Goal: Information Seeking & Learning: Compare options

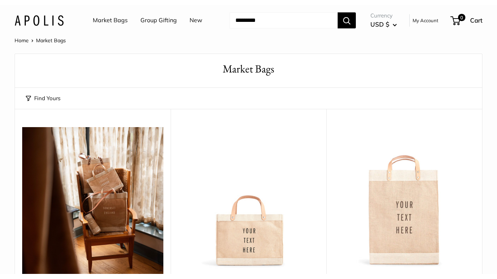
scroll to position [11, 0]
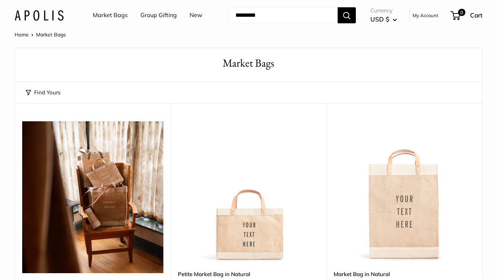
click at [103, 15] on link "Market Bags" at bounding box center [110, 15] width 35 height 11
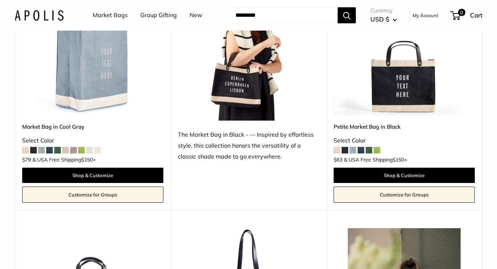
scroll to position [2885, 0]
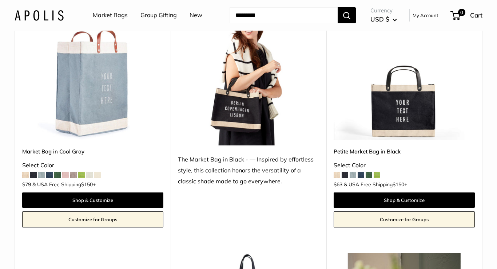
click at [250, 15] on input "Search..." at bounding box center [284, 15] width 108 height 16
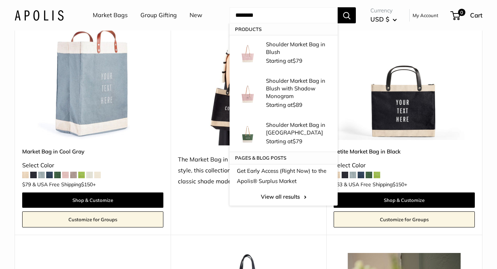
type input "*******"
click at [347, 15] on button "Search" at bounding box center [347, 15] width 18 height 16
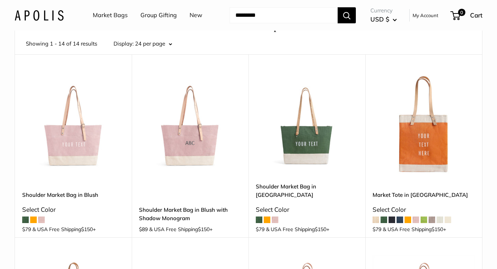
scroll to position [50, 0]
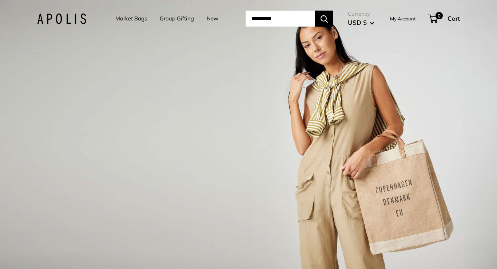
click at [124, 18] on link "Market Bags" at bounding box center [131, 18] width 32 height 10
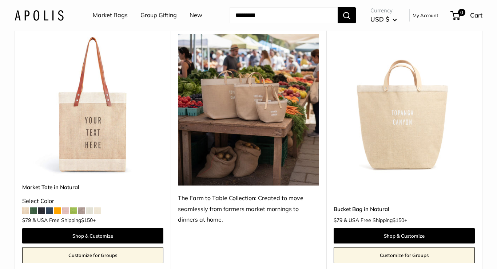
scroll to position [354, 0]
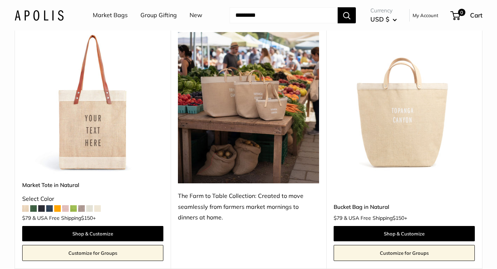
click at [66, 206] on span at bounding box center [65, 208] width 7 height 7
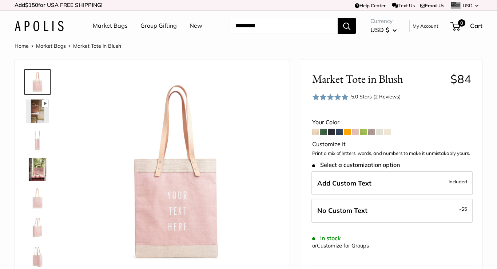
click at [357, 131] on span at bounding box center [355, 131] width 7 height 7
click at [315, 132] on span at bounding box center [315, 131] width 7 height 7
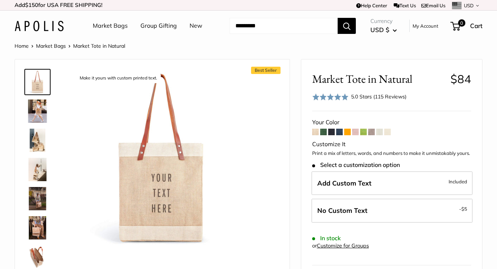
click at [324, 133] on span at bounding box center [323, 131] width 7 height 7
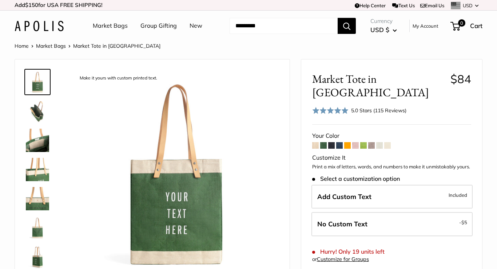
click at [332, 142] on span at bounding box center [331, 145] width 7 height 7
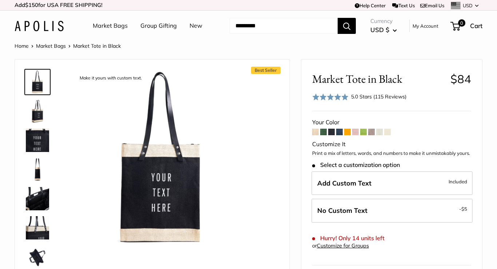
click at [340, 133] on span at bounding box center [339, 131] width 7 height 7
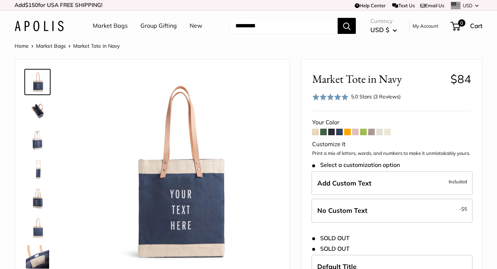
click at [347, 132] on span at bounding box center [347, 131] width 7 height 7
